Goal: Transaction & Acquisition: Purchase product/service

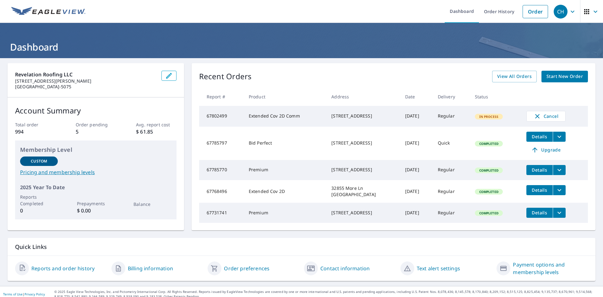
scroll to position [12, 0]
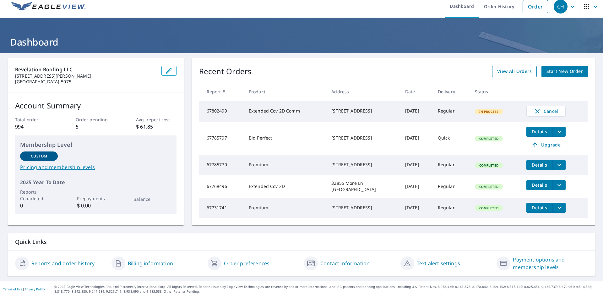
click at [514, 67] on span "View All Orders" at bounding box center [514, 71] width 35 height 8
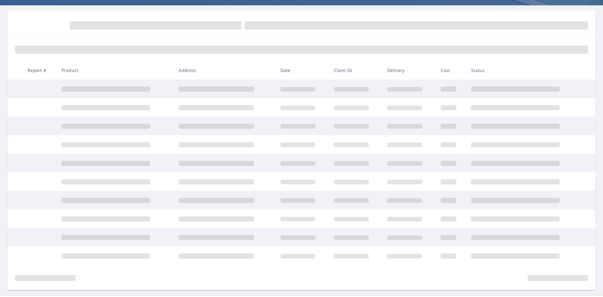
scroll to position [67, 0]
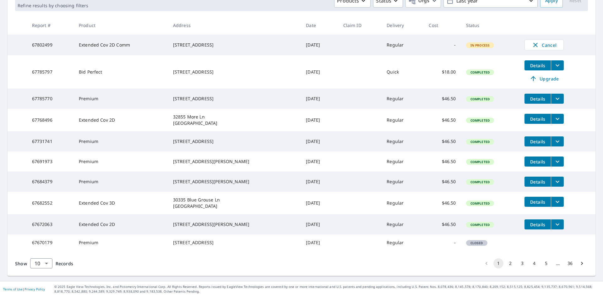
scroll to position [125, 0]
click at [531, 219] on button "Details" at bounding box center [537, 224] width 26 height 10
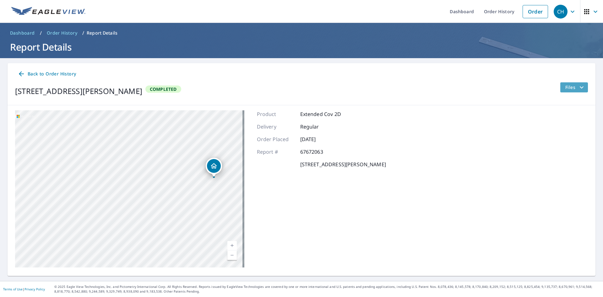
click at [578, 88] on icon "filesDropdownBtn-67672063" at bounding box center [582, 87] width 8 height 8
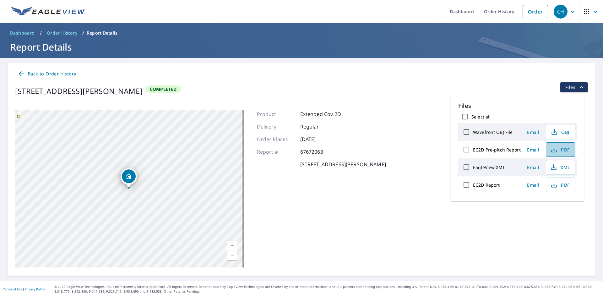
click at [557, 153] on button "PDF" at bounding box center [561, 149] width 30 height 14
click at [529, 11] on link "Order" at bounding box center [534, 11] width 25 height 13
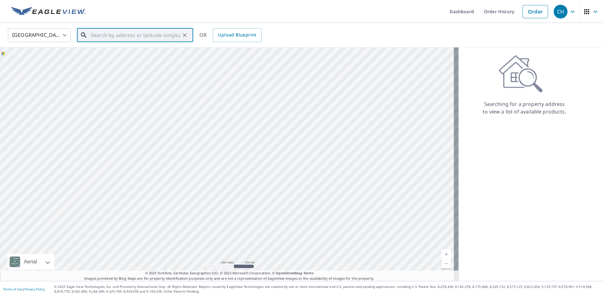
click at [137, 33] on input "text" at bounding box center [135, 35] width 89 height 18
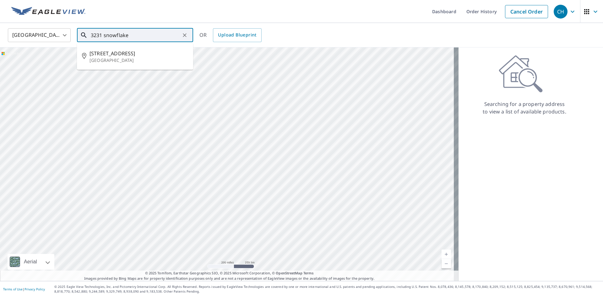
click at [140, 61] on p "[GEOGRAPHIC_DATA]" at bounding box center [138, 60] width 99 height 6
type input "[STREET_ADDRESS]"
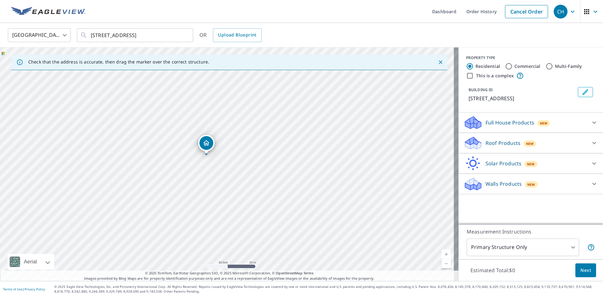
click at [215, 177] on div "[STREET_ADDRESS]" at bounding box center [229, 163] width 458 height 233
click at [504, 147] on p "Roof Products" at bounding box center [502, 143] width 35 height 8
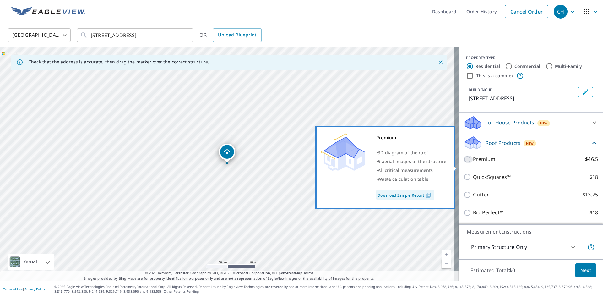
click at [463, 163] on input "Premium $46.5" at bounding box center [467, 159] width 9 height 8
checkbox input "true"
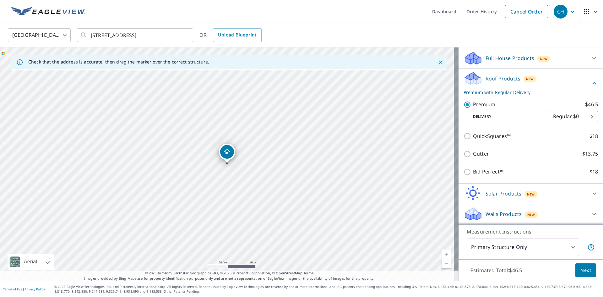
scroll to position [72, 0]
click at [587, 275] on button "Next" at bounding box center [585, 270] width 21 height 14
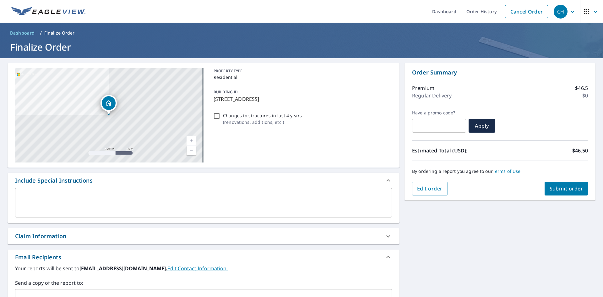
click at [566, 193] on button "Submit order" at bounding box center [566, 188] width 44 height 14
